Goal: Communication & Community: Answer question/provide support

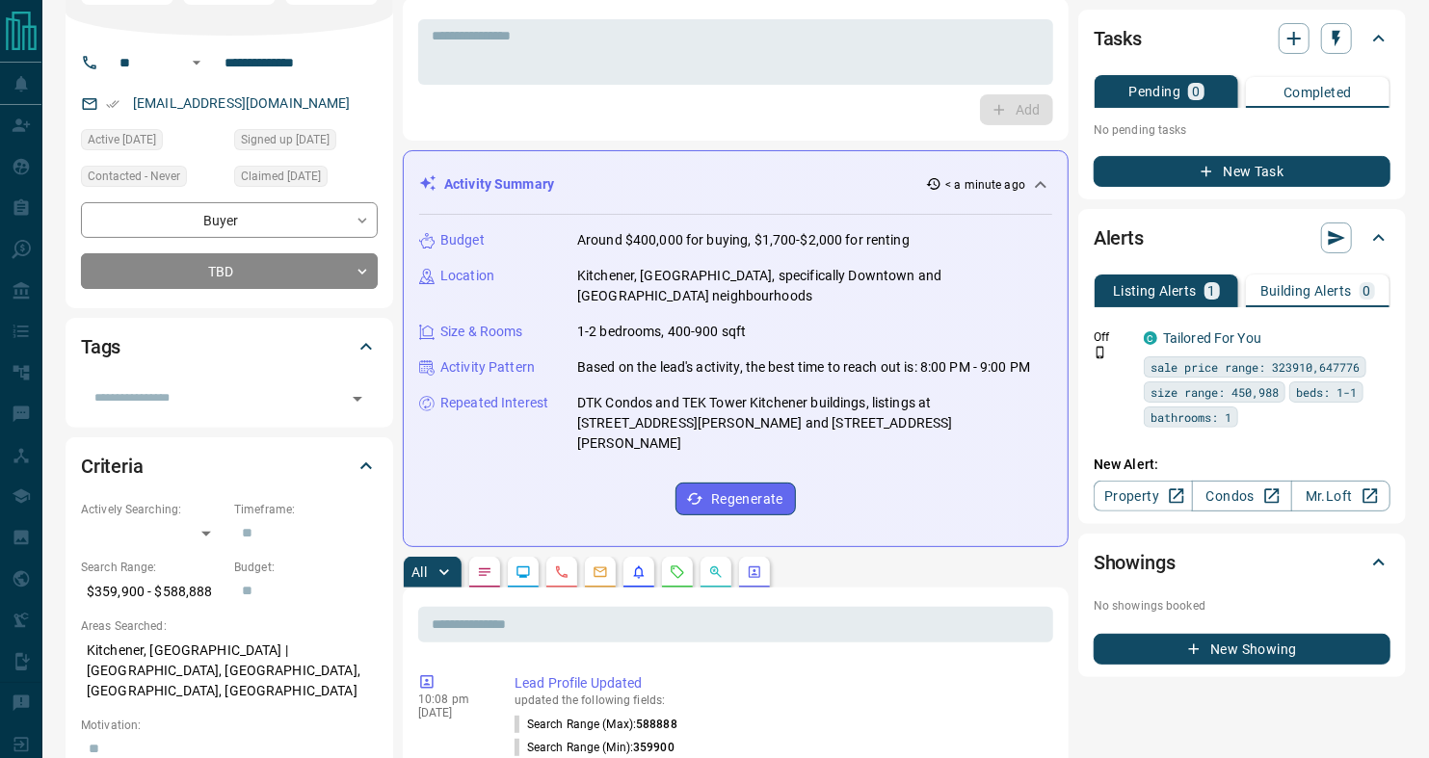
scroll to position [151, 0]
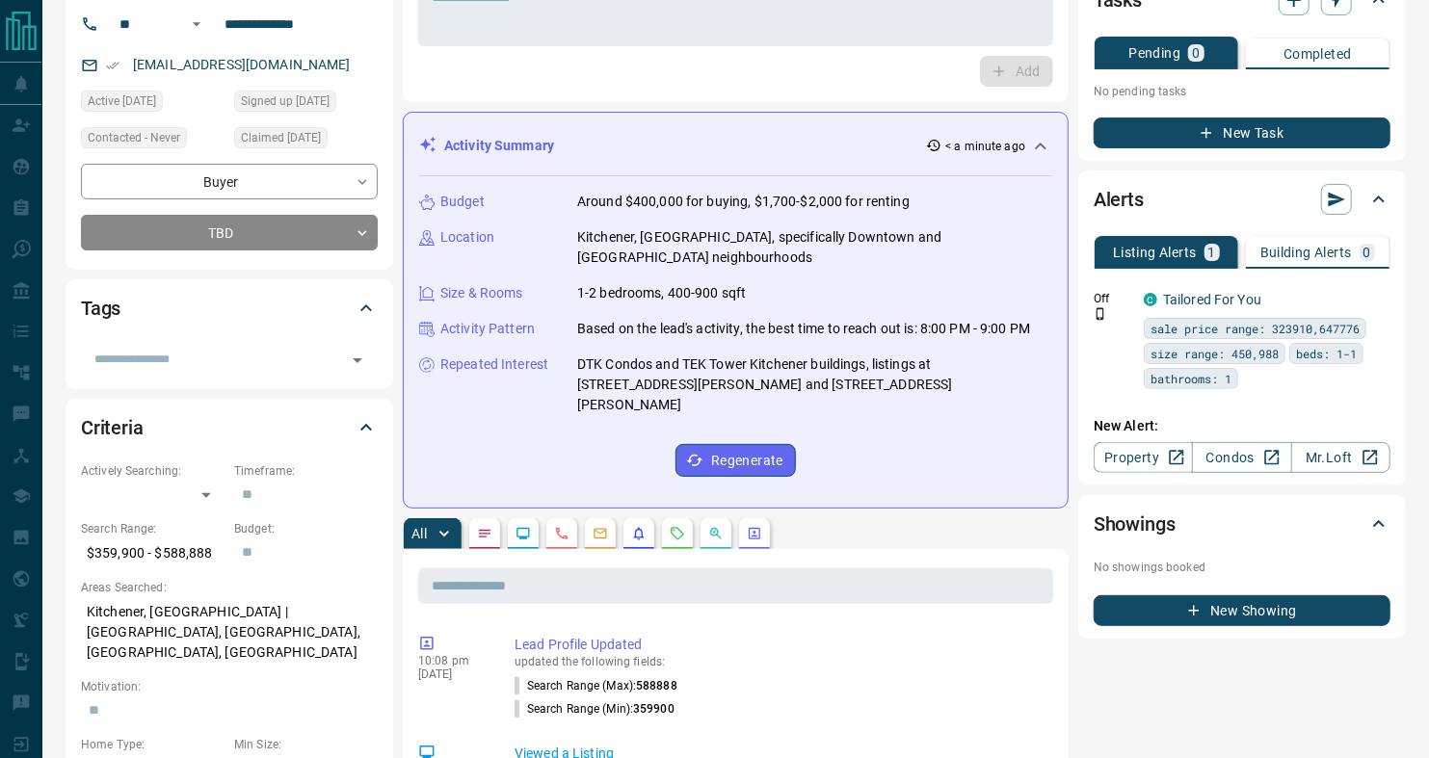
click at [687, 518] on button "button" at bounding box center [677, 533] width 31 height 31
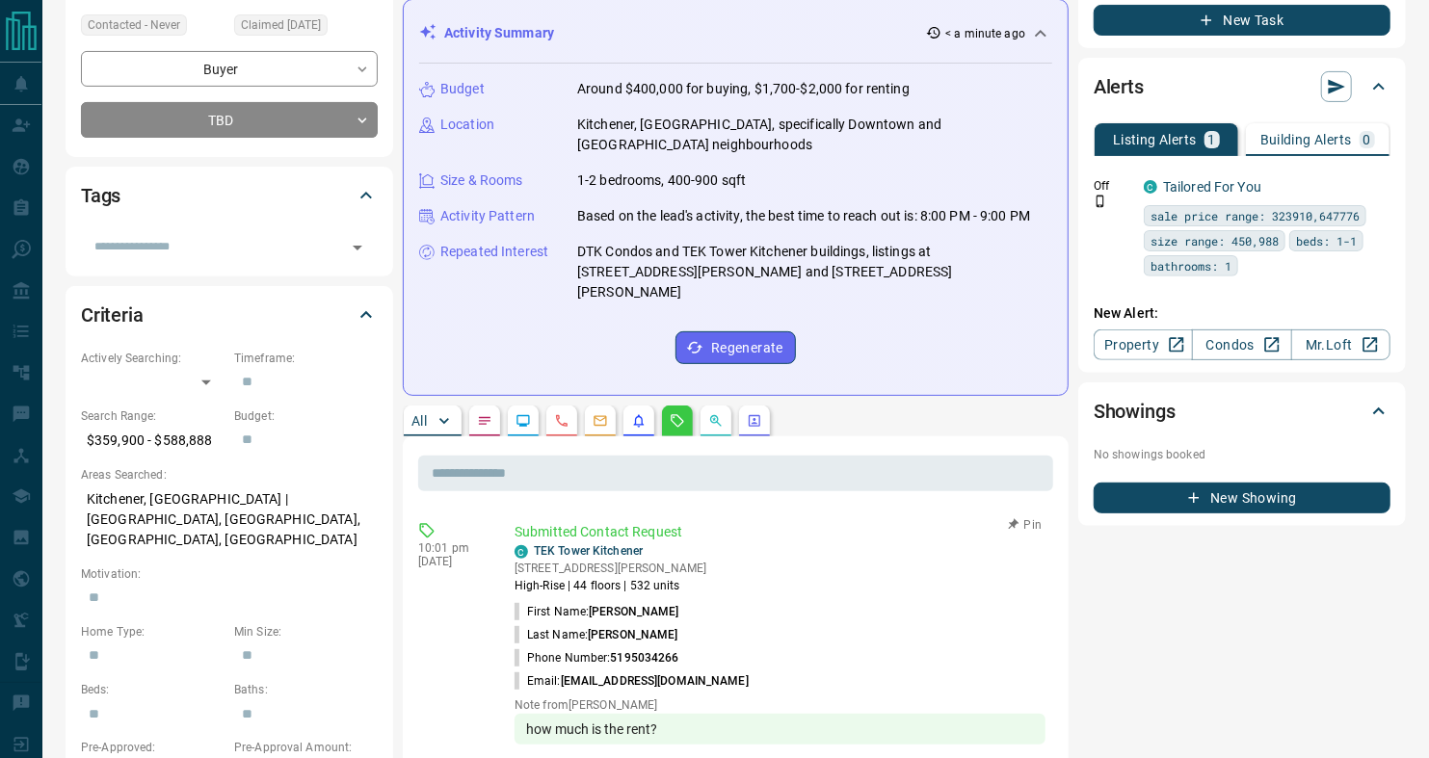
scroll to position [258, 0]
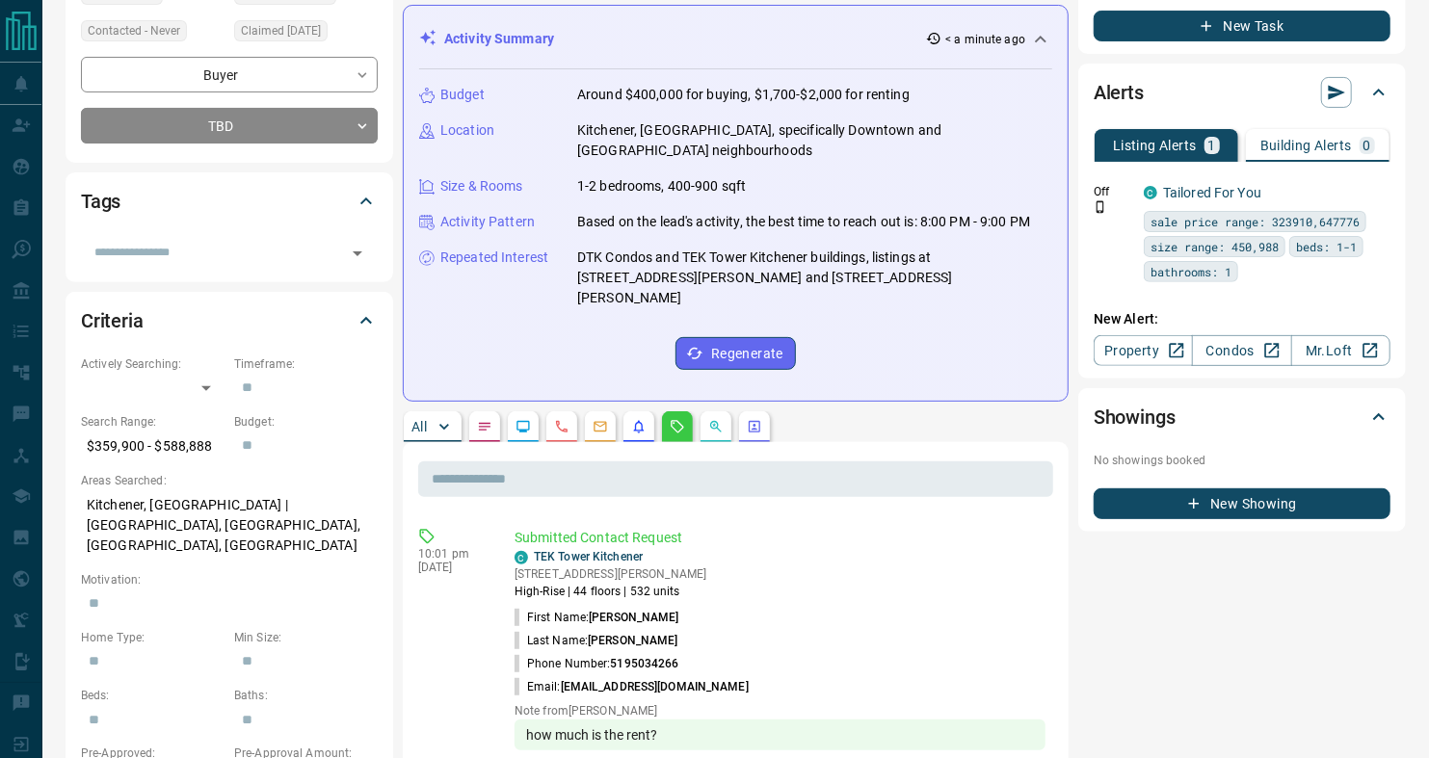
click at [413, 420] on p "All" at bounding box center [418, 426] width 15 height 13
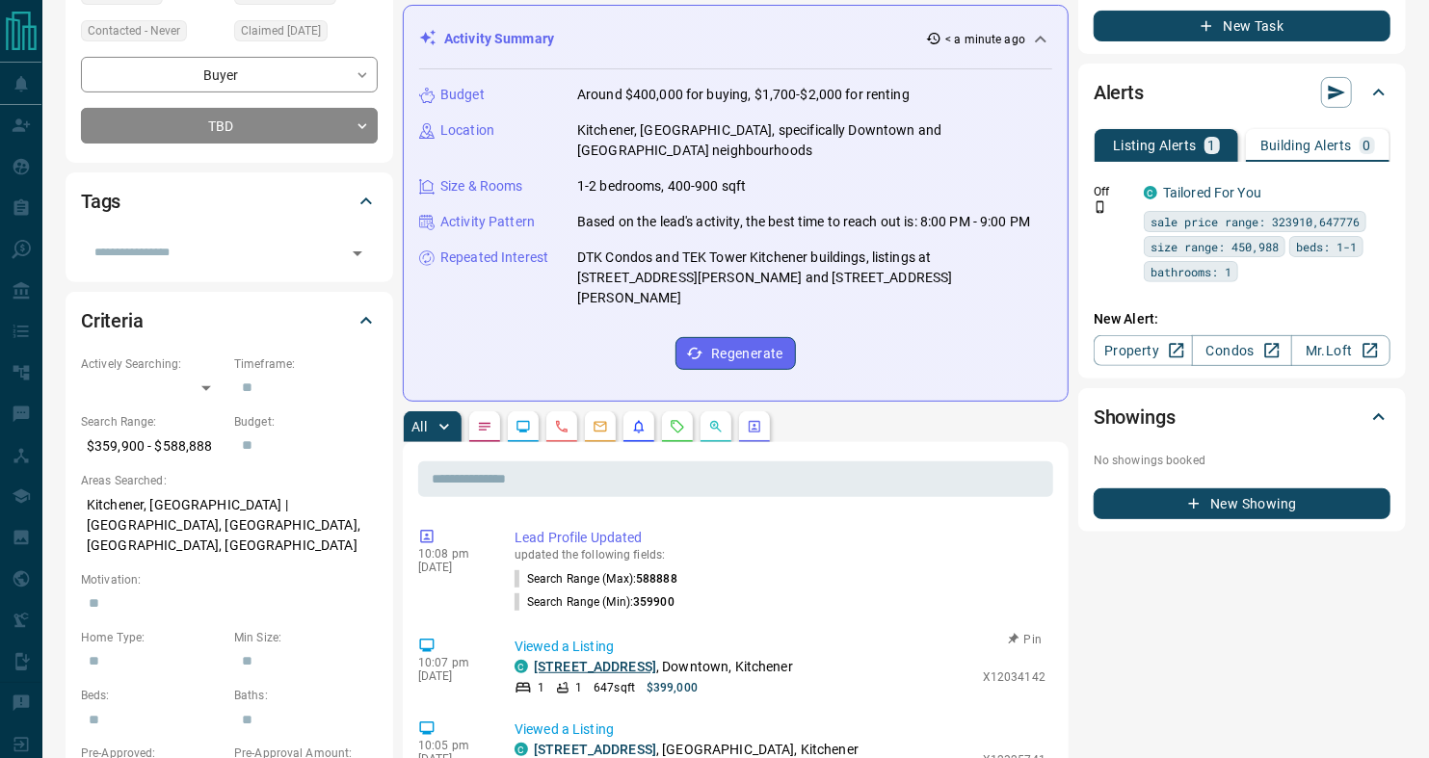
click at [620, 659] on link "[STREET_ADDRESS]" at bounding box center [595, 666] width 122 height 15
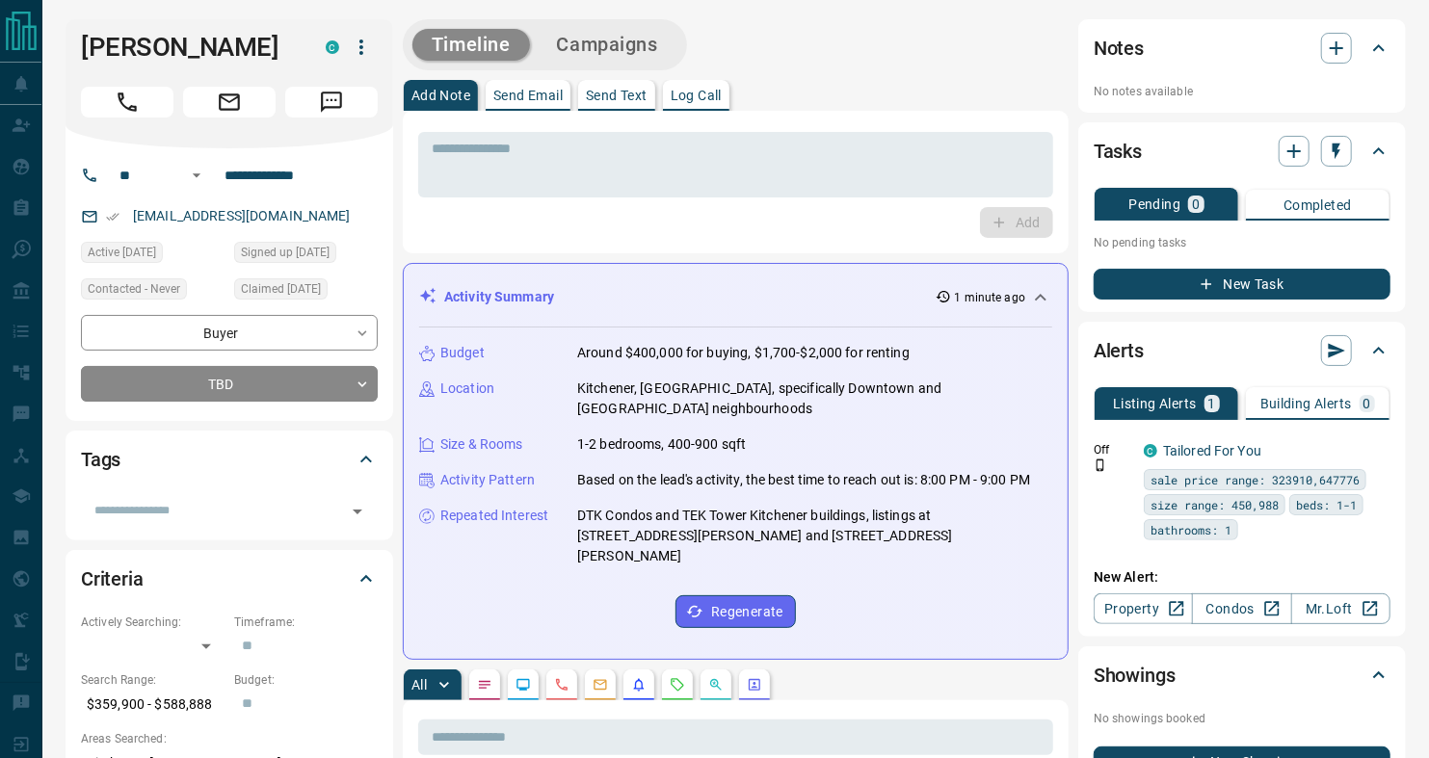
click at [515, 90] on p "Send Email" at bounding box center [527, 95] width 69 height 13
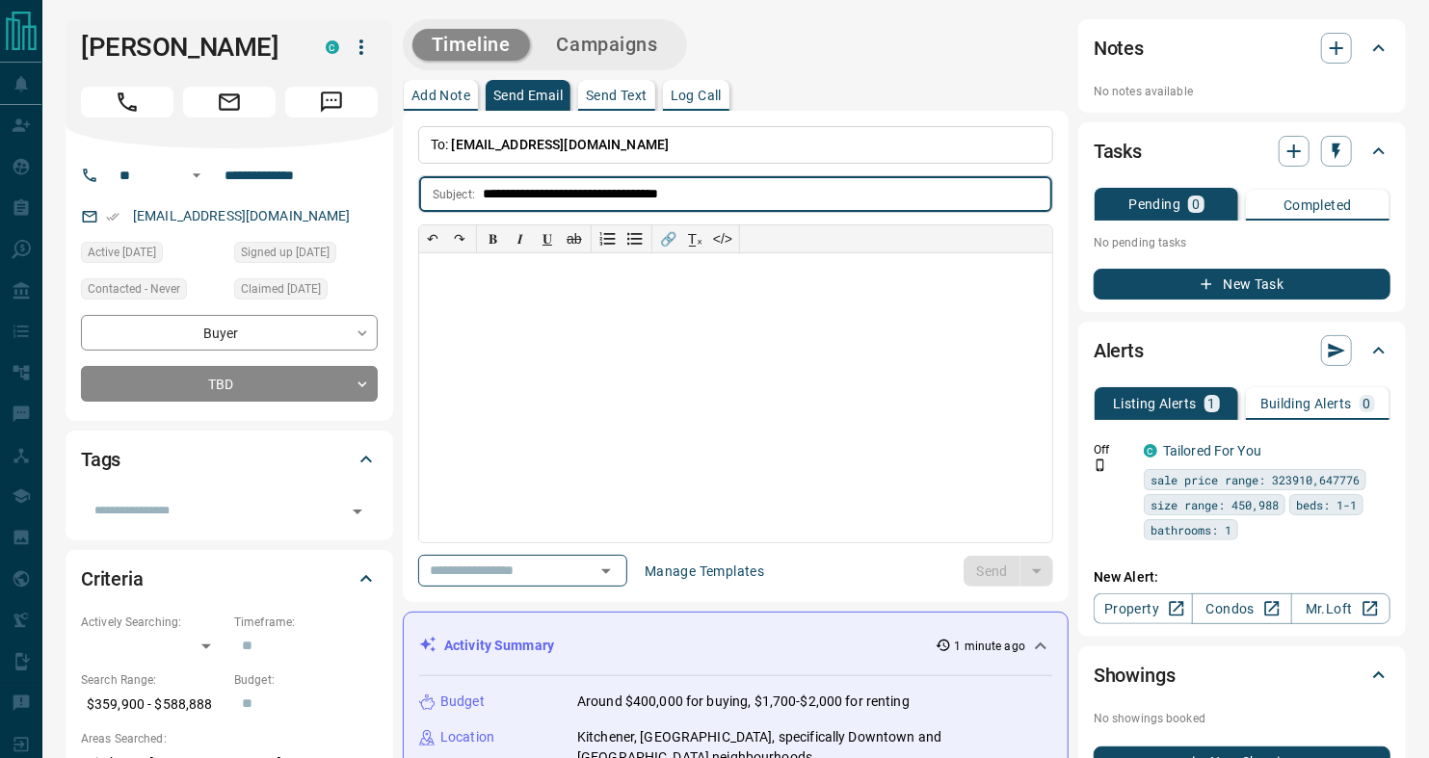
type input "**********"
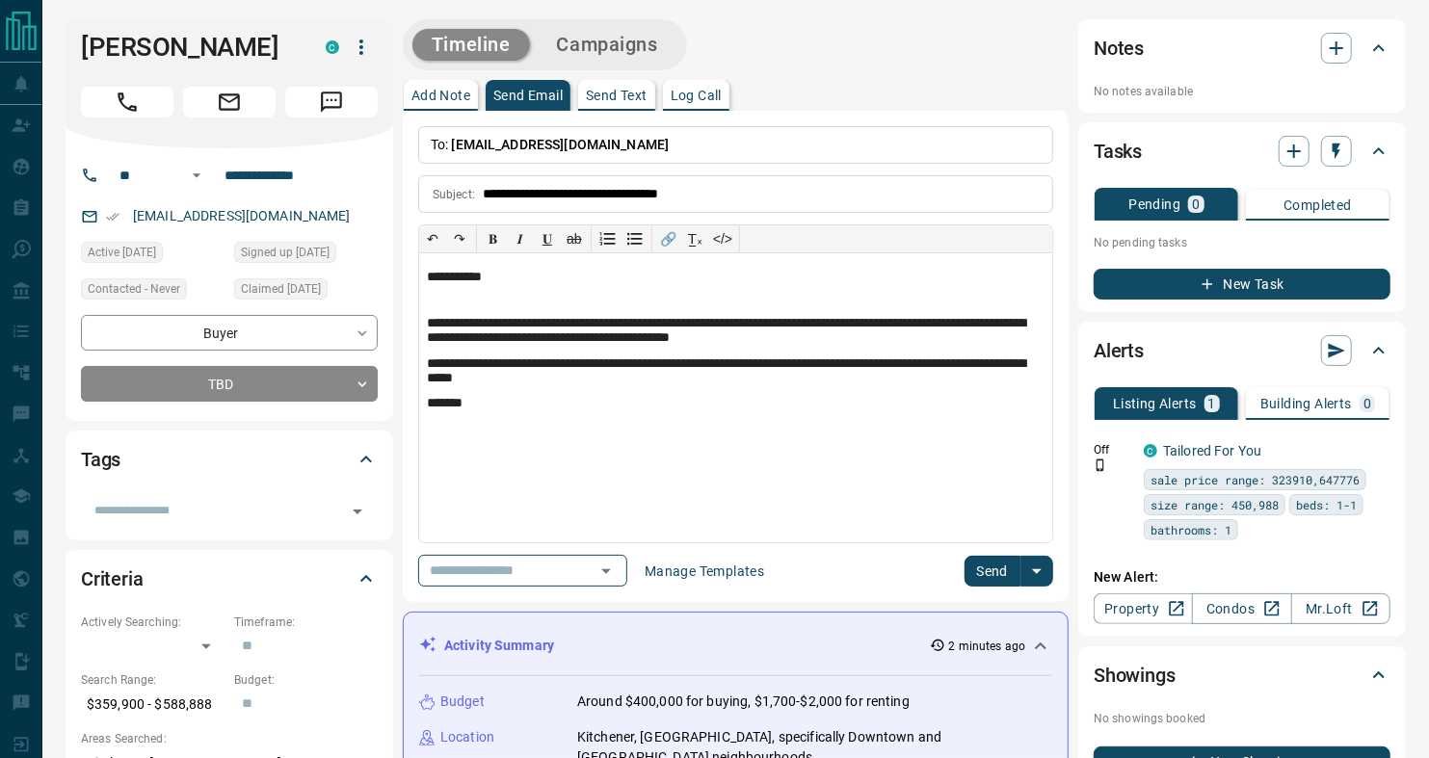
click at [983, 578] on button "Send" at bounding box center [992, 571] width 57 height 31
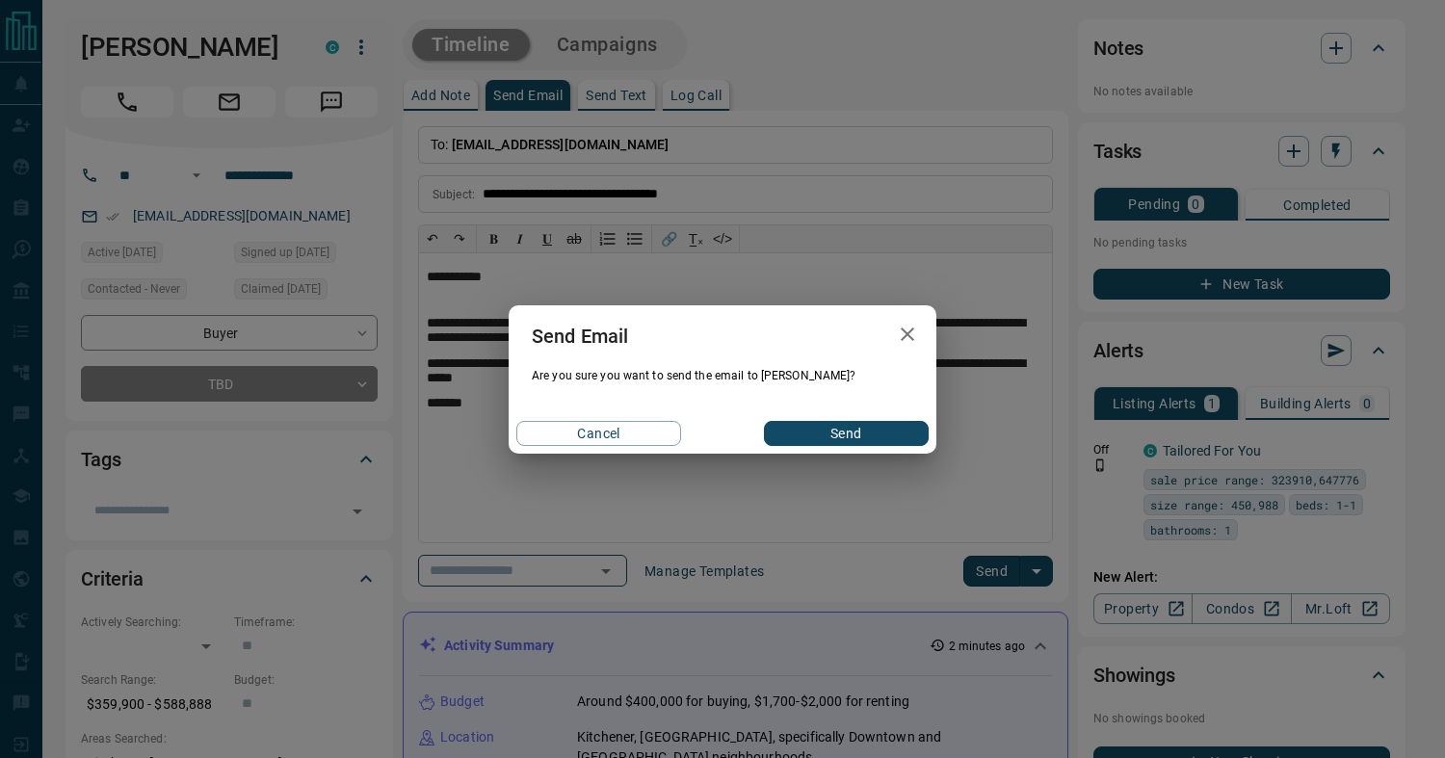
click at [824, 433] on button "Send" at bounding box center [846, 433] width 165 height 25
